Goal: Transaction & Acquisition: Purchase product/service

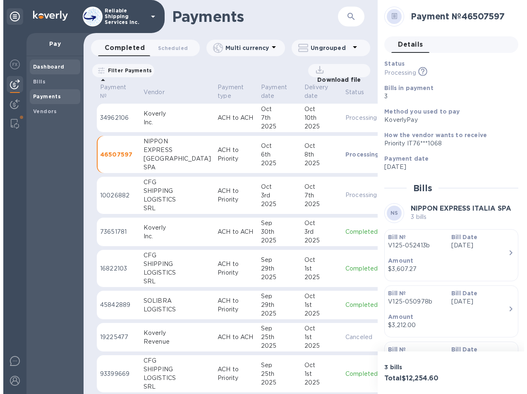
scroll to position [124, 0]
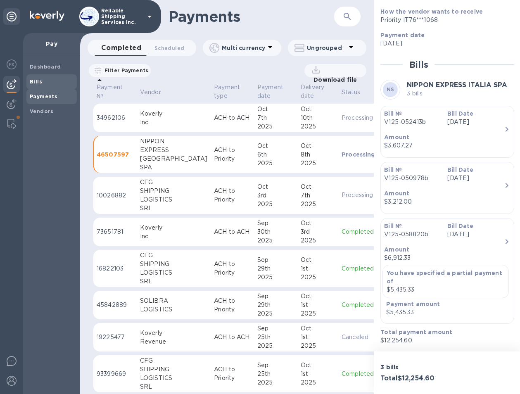
click at [38, 83] on b "Bills" at bounding box center [36, 82] width 12 height 6
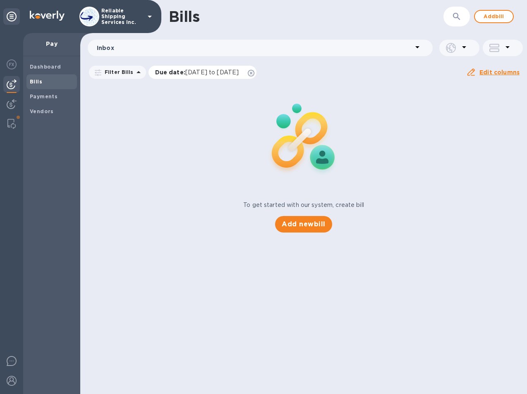
click at [254, 74] on icon at bounding box center [251, 73] width 7 height 7
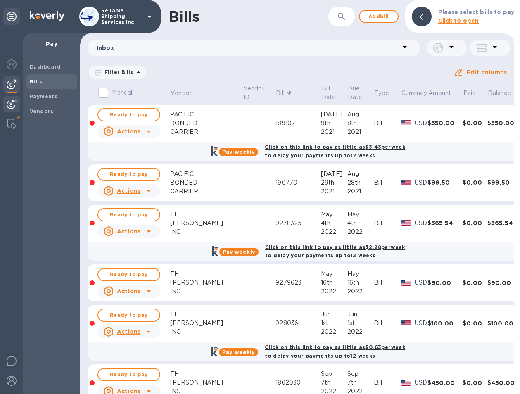
click at [12, 105] on img at bounding box center [12, 104] width 10 height 10
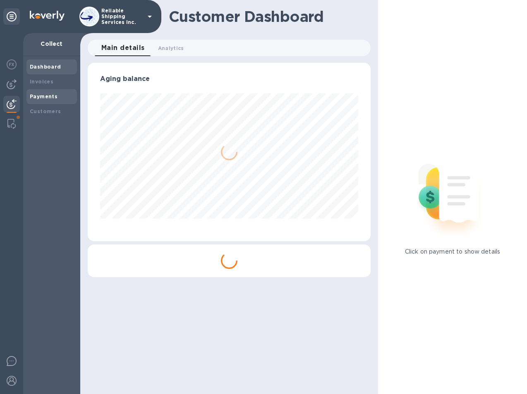
scroll to position [179, 283]
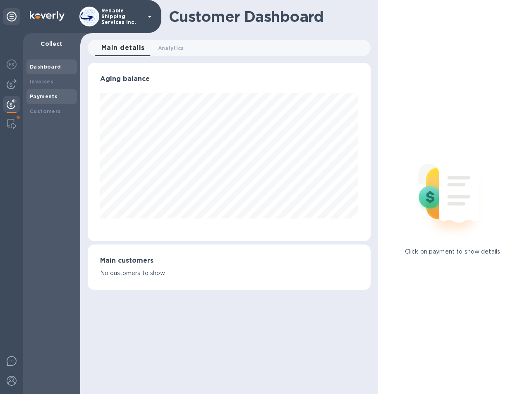
click at [47, 100] on div "Payments" at bounding box center [52, 97] width 44 height 8
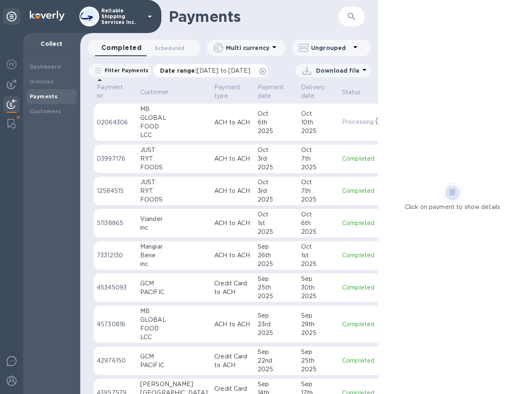
click at [266, 72] on icon at bounding box center [262, 71] width 7 height 7
click at [17, 81] on div at bounding box center [11, 84] width 17 height 17
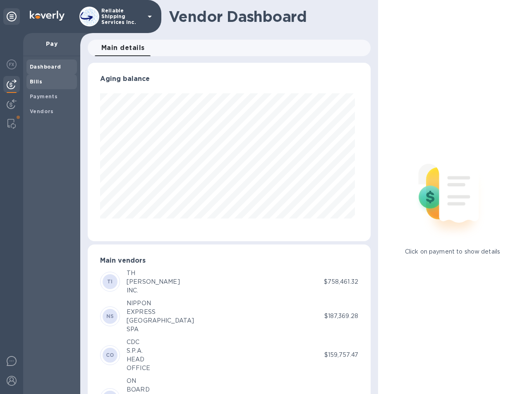
scroll to position [179, 279]
click at [50, 95] on b "Payments" at bounding box center [44, 96] width 28 height 6
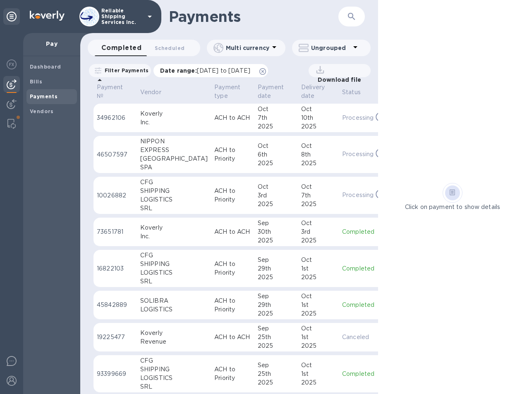
click at [266, 74] on icon at bounding box center [262, 71] width 7 height 7
click at [351, 22] on button "button" at bounding box center [351, 17] width 20 height 20
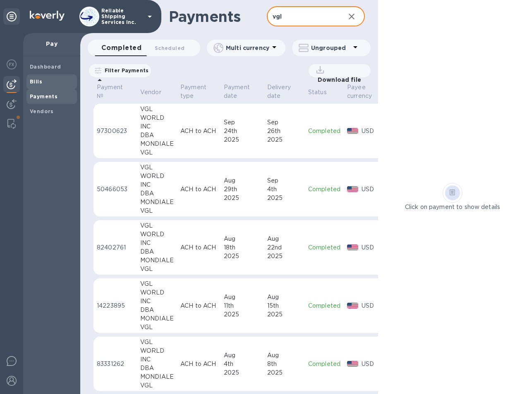
type input "vgl"
click at [46, 81] on span "Bills" at bounding box center [52, 82] width 44 height 8
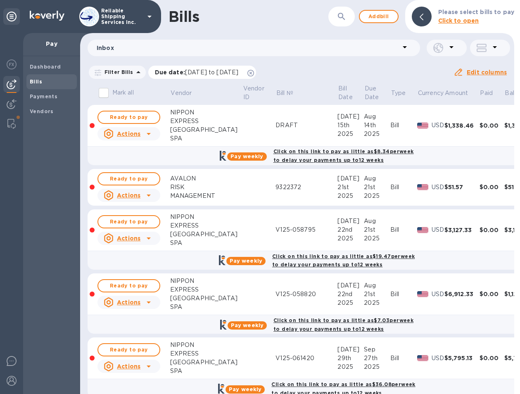
click at [254, 74] on icon at bounding box center [251, 73] width 7 height 7
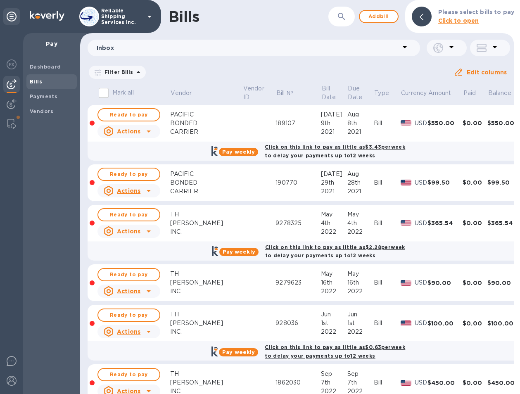
click at [334, 13] on div "​" at bounding box center [342, 17] width 26 height 20
click at [341, 16] on icon "button" at bounding box center [341, 16] width 7 height 7
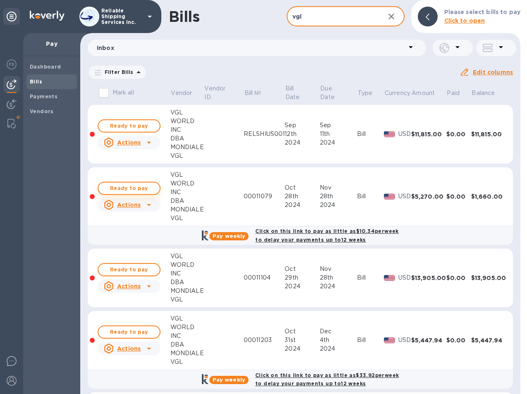
type input "vgl"
click at [130, 190] on span "Ready to pay" at bounding box center [129, 189] width 48 height 10
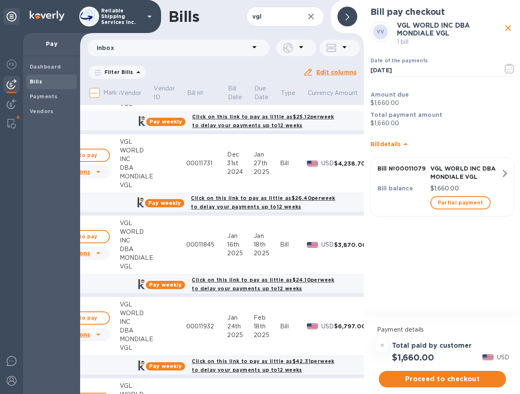
scroll to position [992, 0]
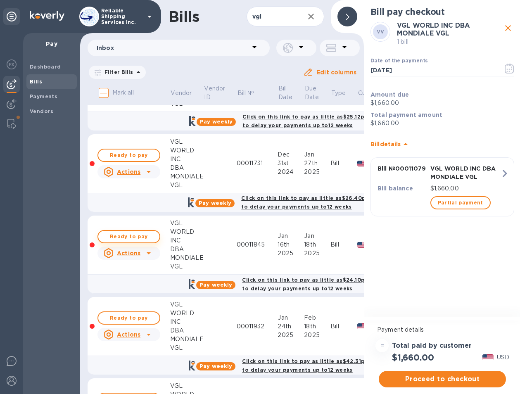
click at [136, 235] on span "Ready to pay" at bounding box center [129, 237] width 48 height 10
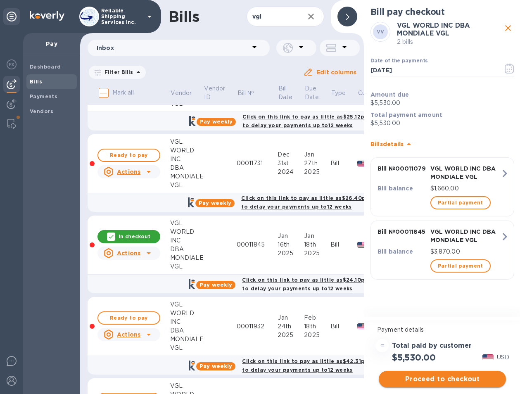
click at [414, 380] on span "Proceed to checkout" at bounding box center [443, 379] width 114 height 10
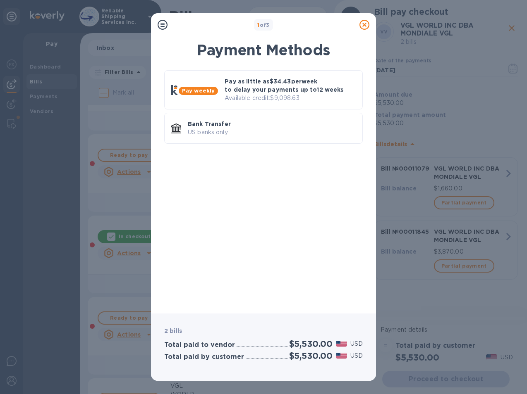
click at [368, 27] on icon at bounding box center [364, 25] width 10 height 10
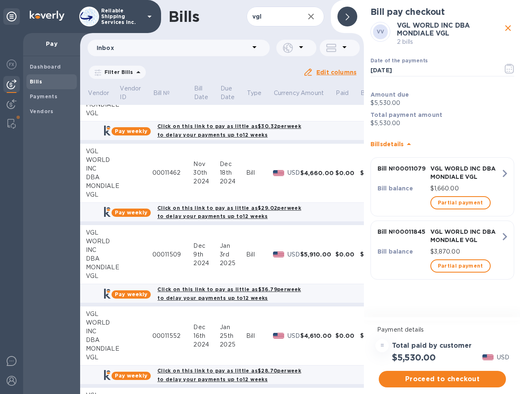
scroll to position [575, 84]
click at [432, 374] on span "Proceed to checkout" at bounding box center [443, 379] width 114 height 10
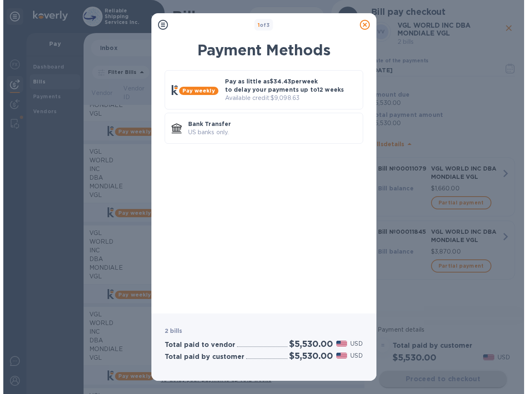
scroll to position [0, 0]
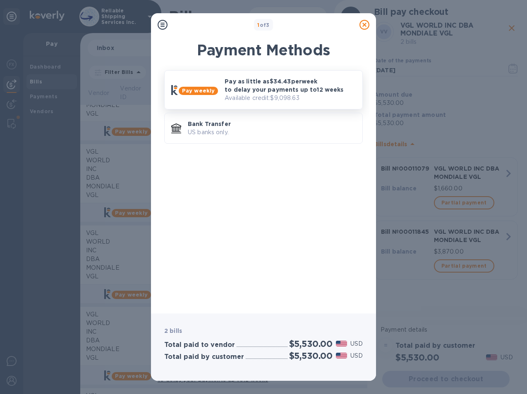
click at [328, 86] on p "Pay as little as $34.43 per week to delay your payments up to 12 weeks" at bounding box center [289, 85] width 131 height 17
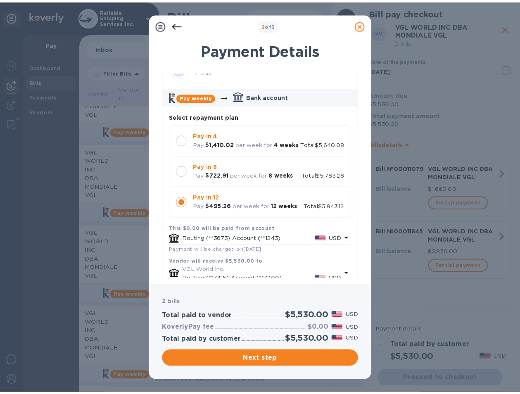
scroll to position [41, 0]
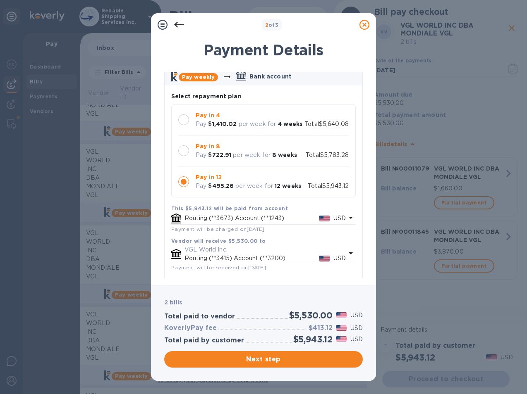
click at [304, 129] on p "Total $5,640.08" at bounding box center [326, 124] width 44 height 9
click at [265, 362] on span "Next step" at bounding box center [263, 360] width 185 height 10
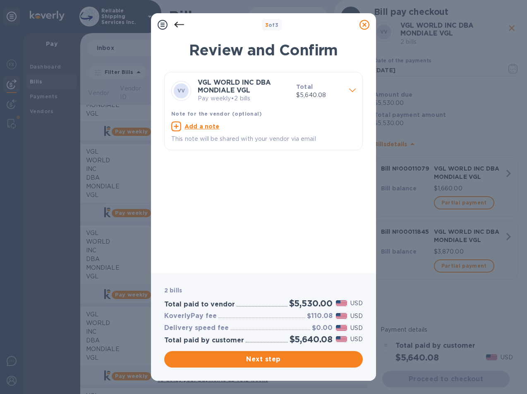
click at [360, 26] on icon at bounding box center [364, 25] width 10 height 10
